Goal: Information Seeking & Learning: Learn about a topic

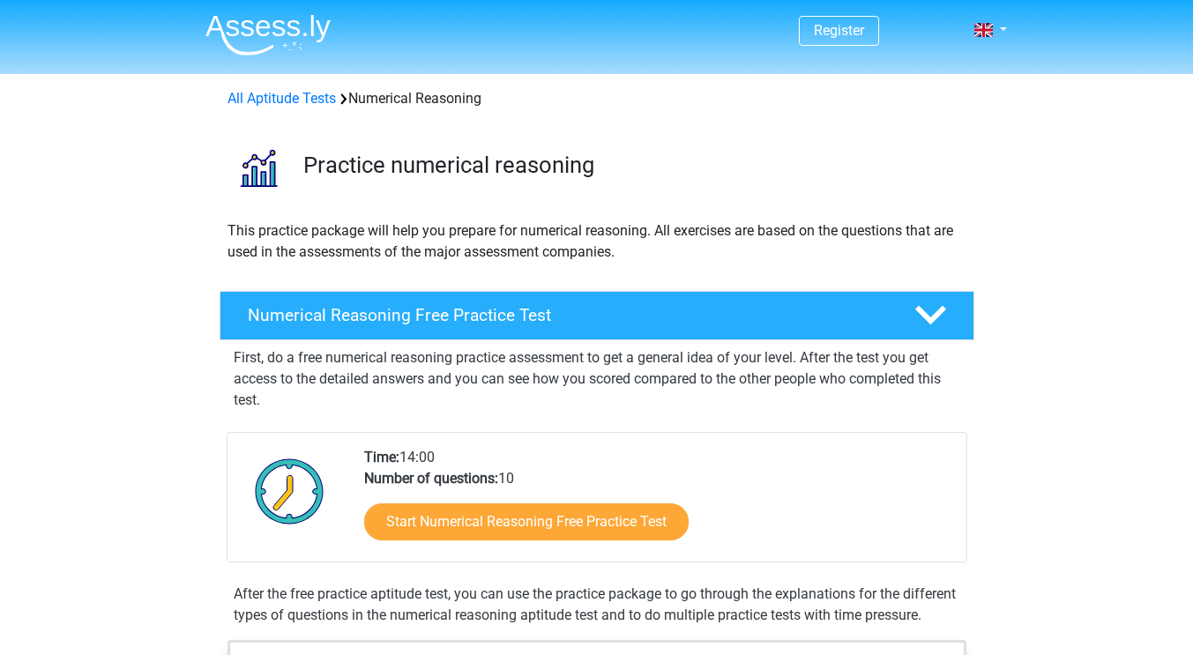
scroll to position [124, 0]
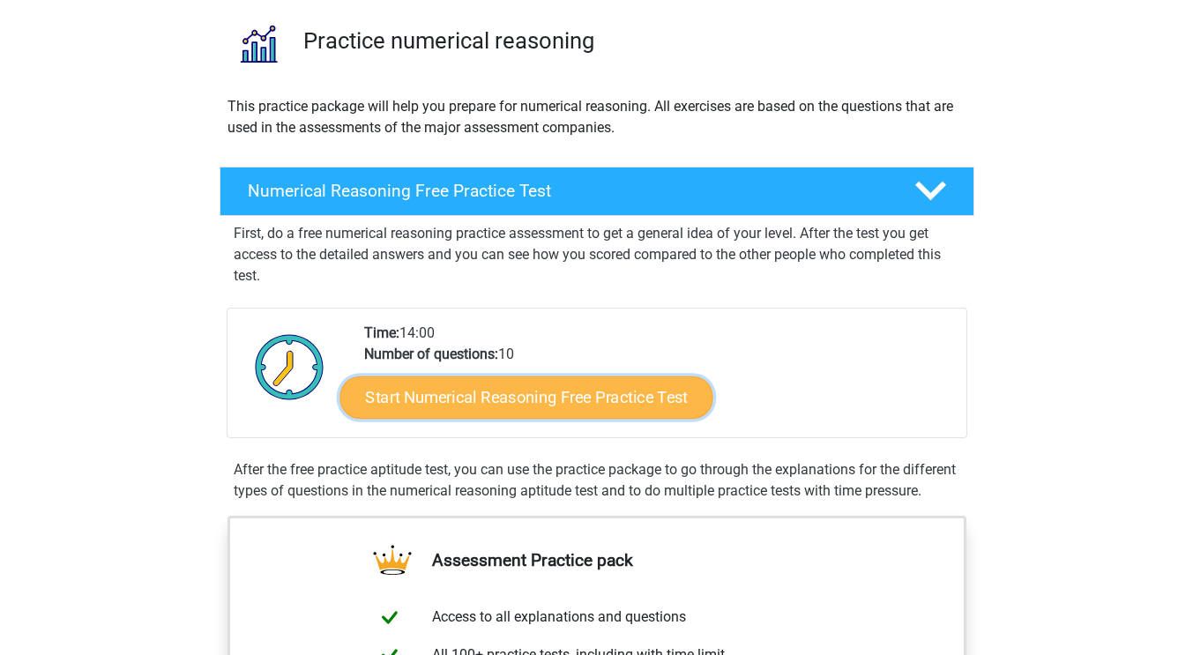
click at [553, 386] on link "Start Numerical Reasoning Free Practice Test" at bounding box center [525, 397] width 373 height 42
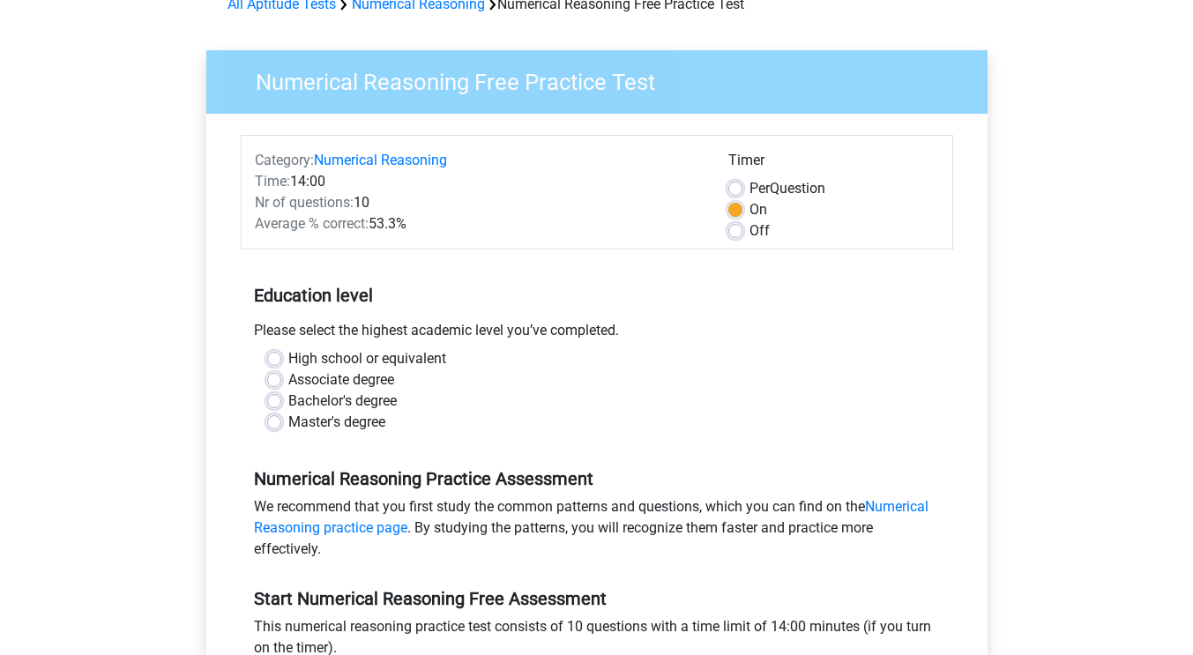
scroll to position [98, 0]
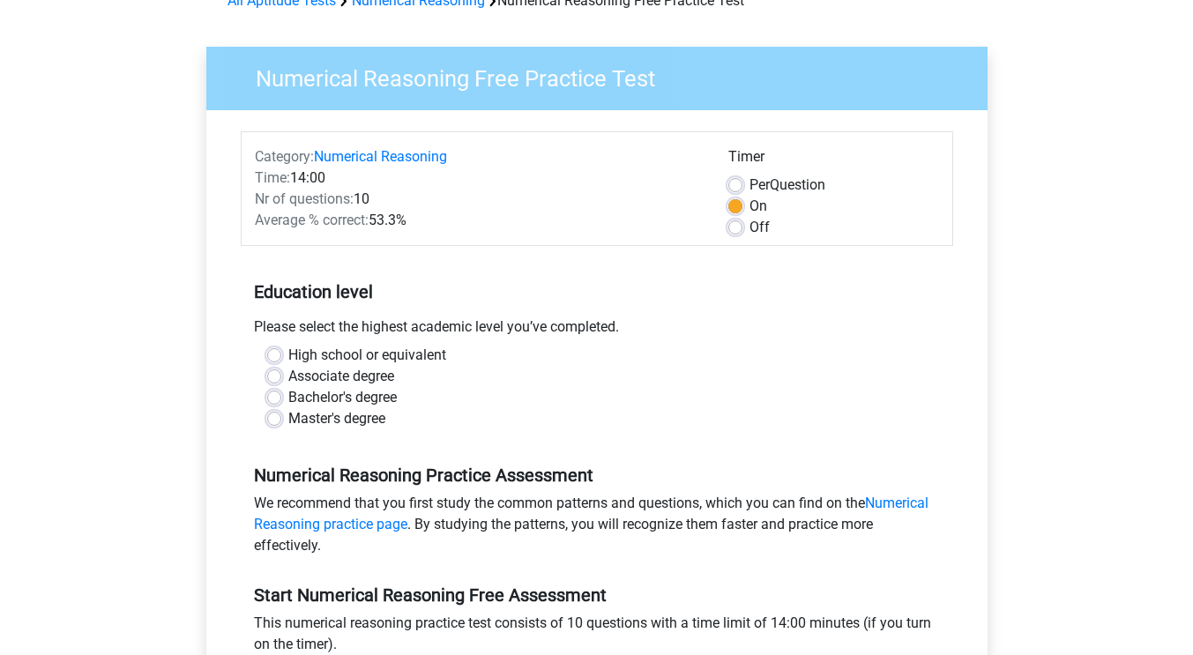
click at [288, 391] on label "Bachelor's degree" at bounding box center [342, 397] width 108 height 21
click at [270, 391] on input "Bachelor's degree" at bounding box center [274, 396] width 14 height 18
radio input "true"
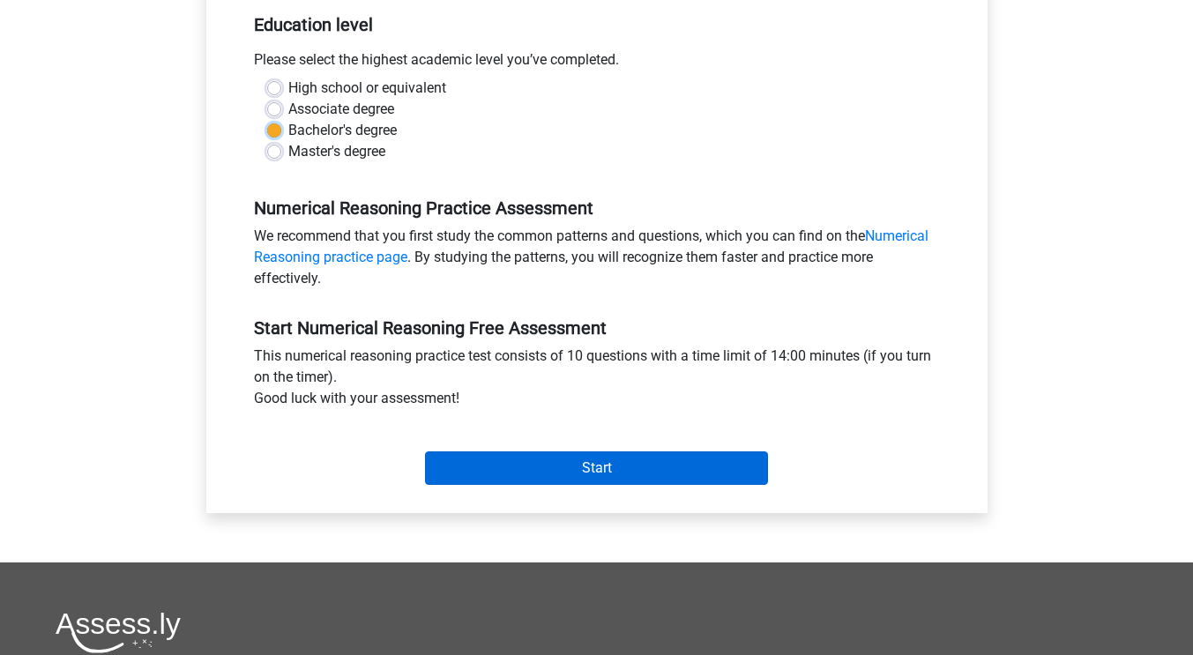
scroll to position [366, 0]
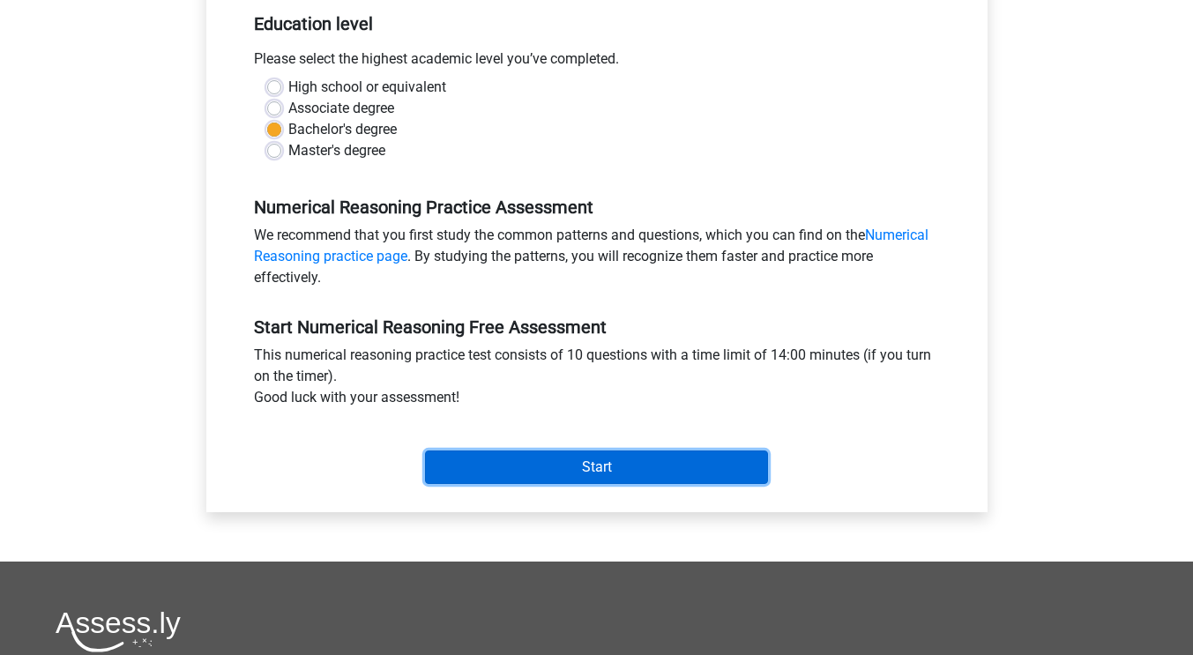
click at [571, 463] on input "Start" at bounding box center [596, 466] width 343 height 33
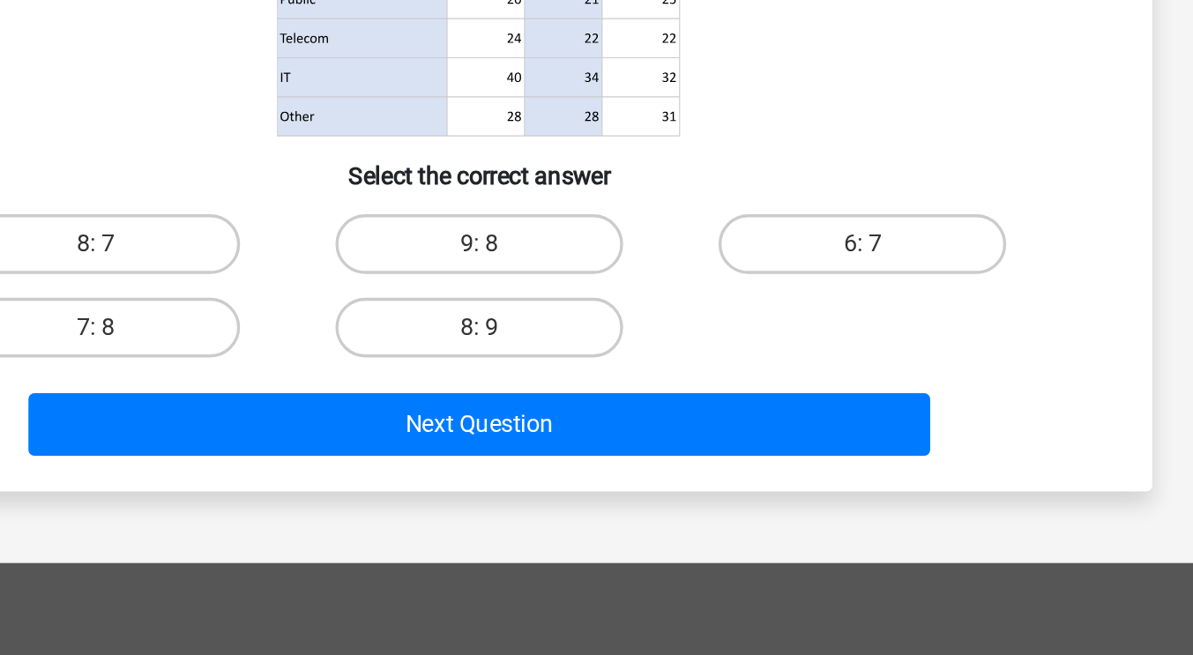
scroll to position [104, 0]
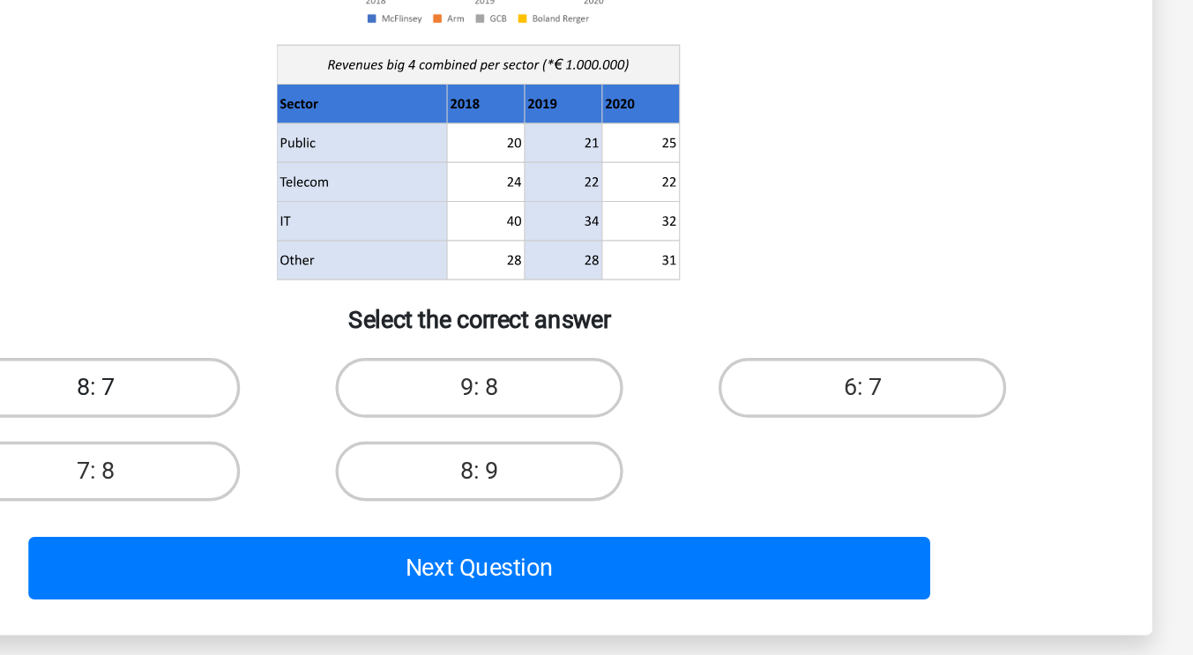
click at [373, 409] on label "8: 7" at bounding box center [370, 411] width 170 height 35
click at [373, 412] on input "8: 7" at bounding box center [374, 417] width 11 height 11
radio input "true"
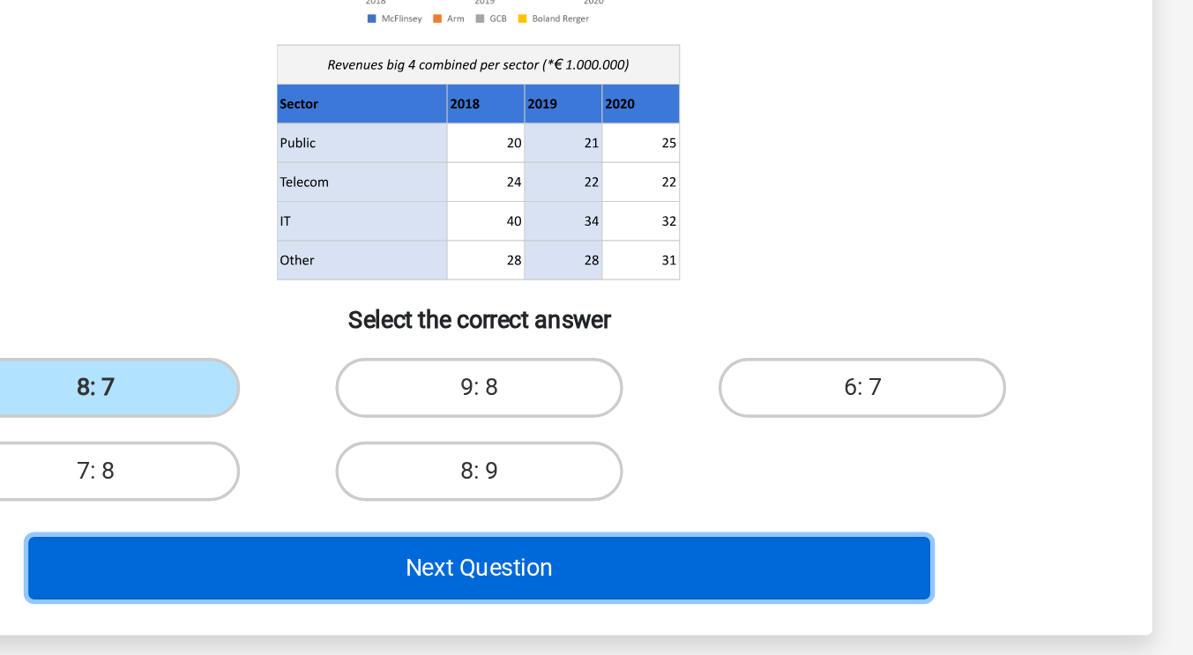
click at [601, 524] on button "Next Question" at bounding box center [596, 518] width 533 height 37
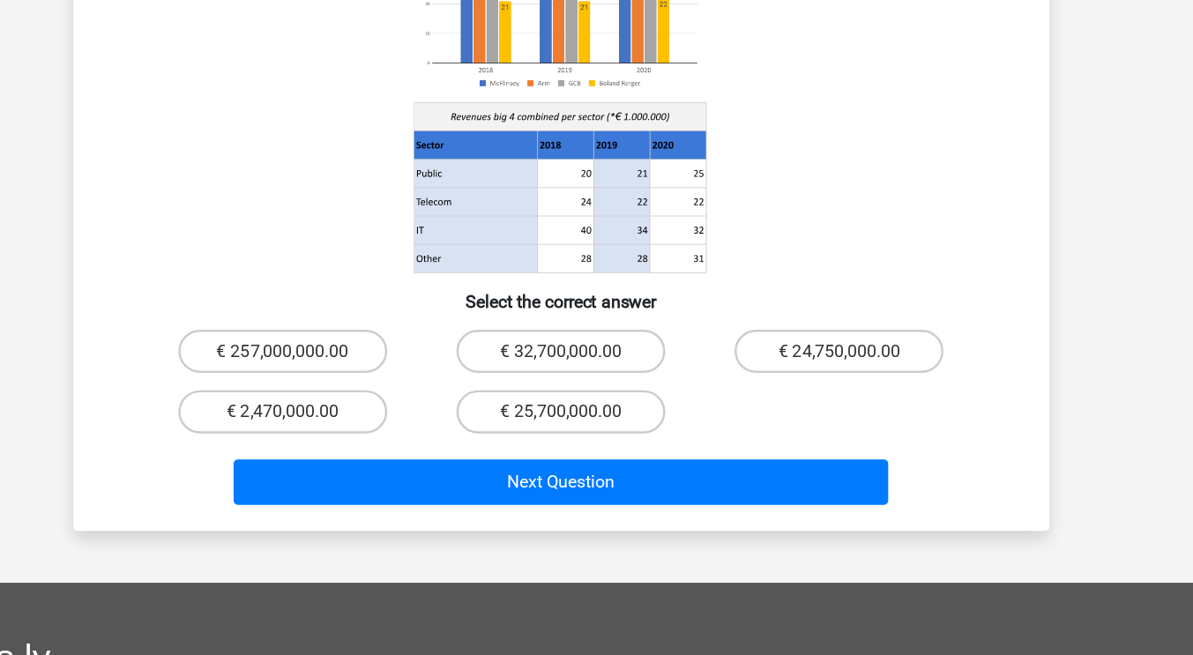
scroll to position [0, 0]
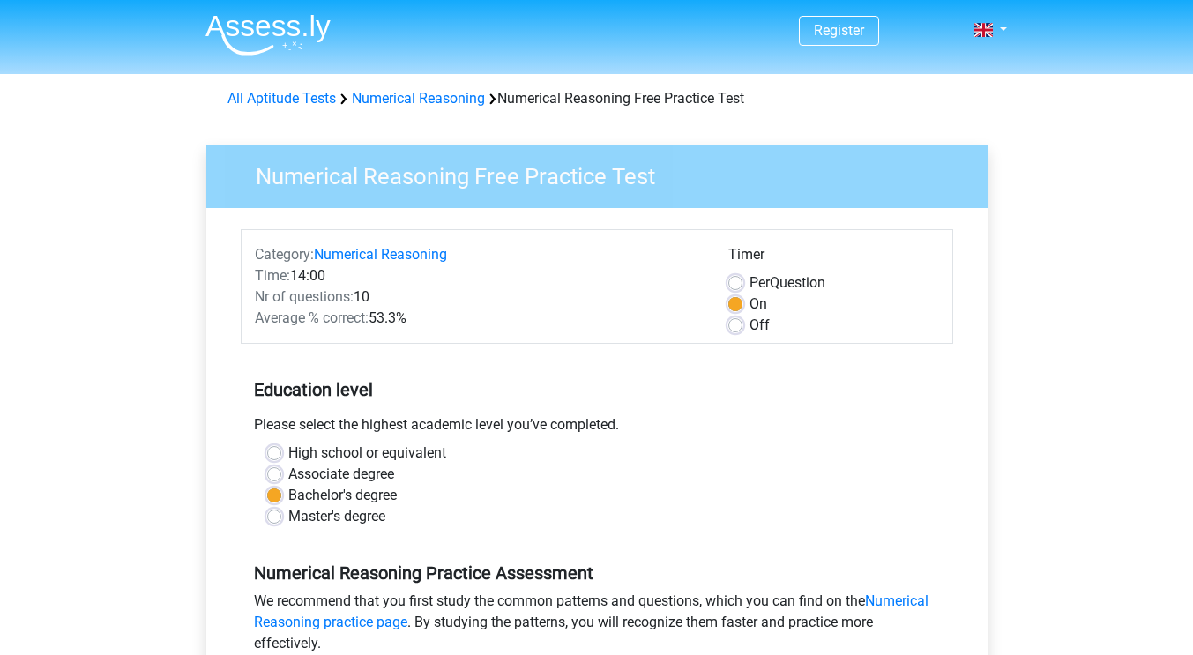
scroll to position [366, 0]
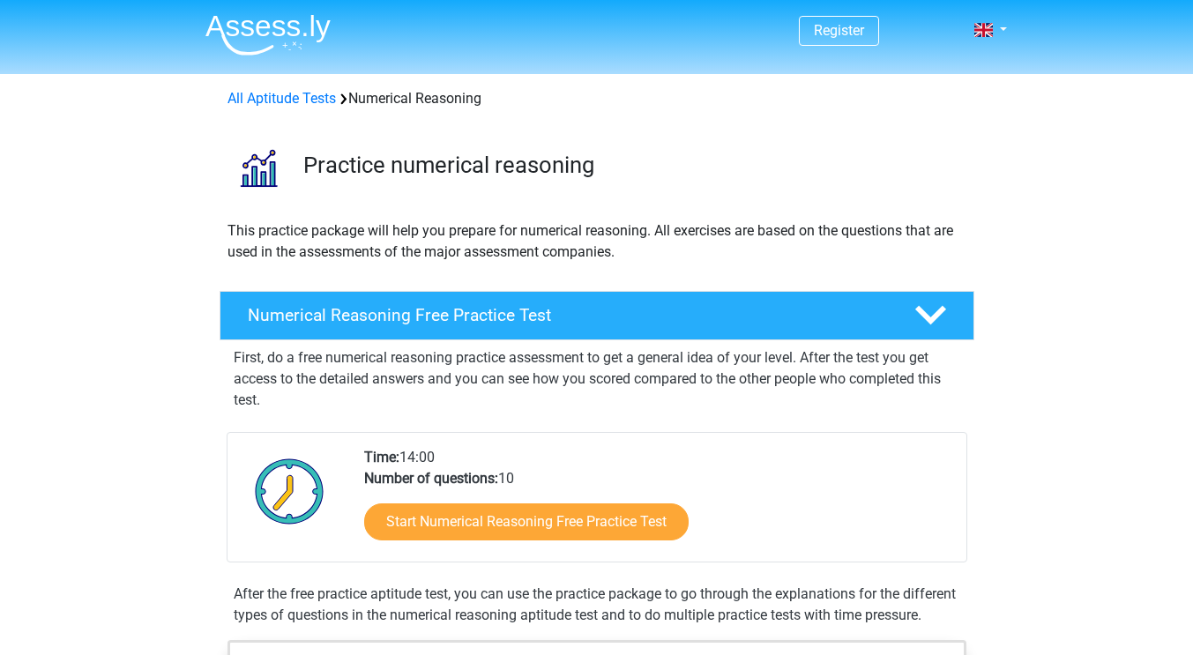
scroll to position [124, 0]
